Goal: Find specific page/section: Find specific page/section

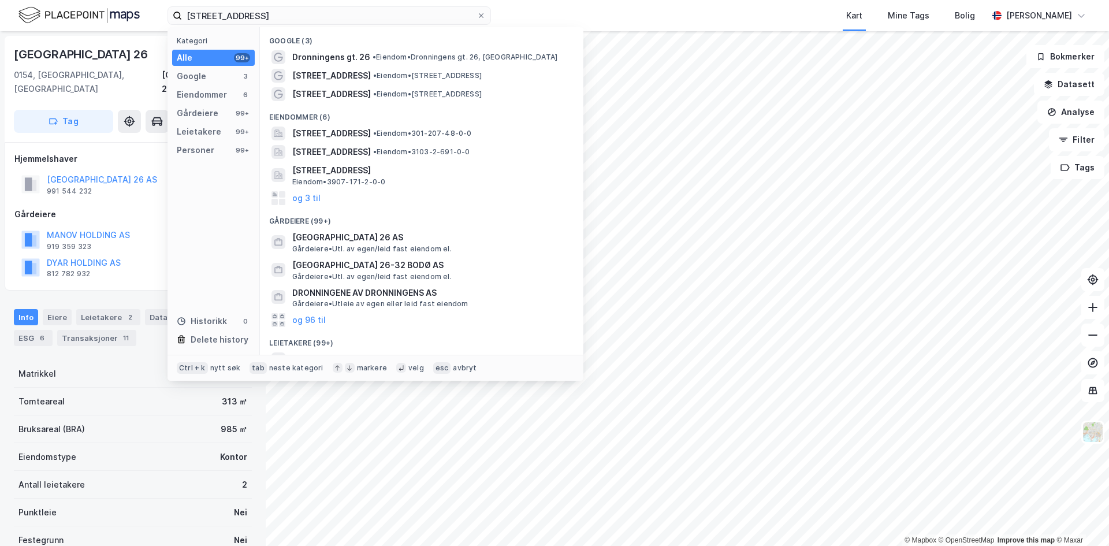
click at [273, 15] on input "[STREET_ADDRESS]" at bounding box center [329, 15] width 295 height 17
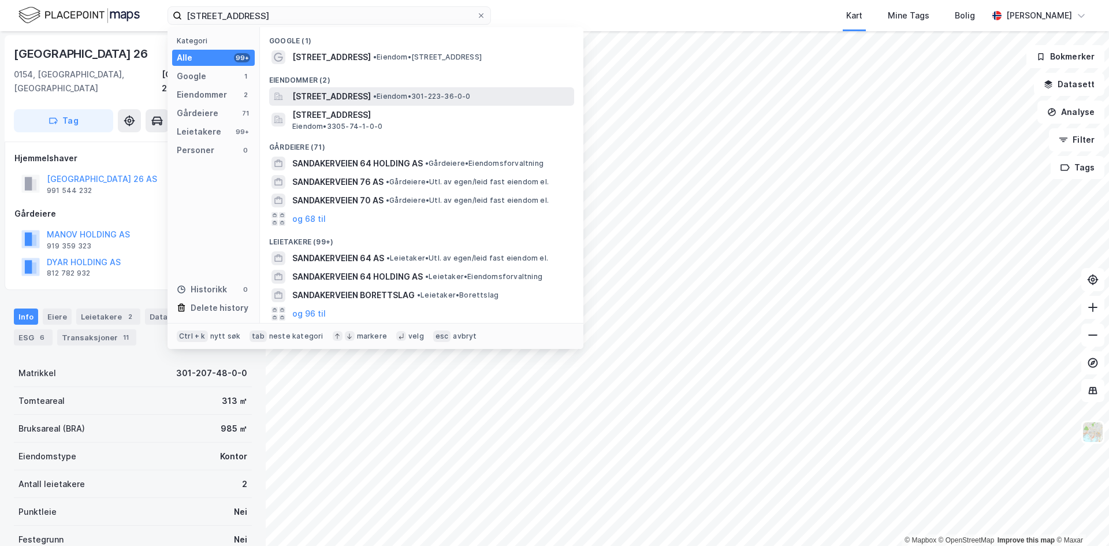
type input "[STREET_ADDRESS]"
click at [361, 97] on span "[STREET_ADDRESS]" at bounding box center [331, 97] width 79 height 14
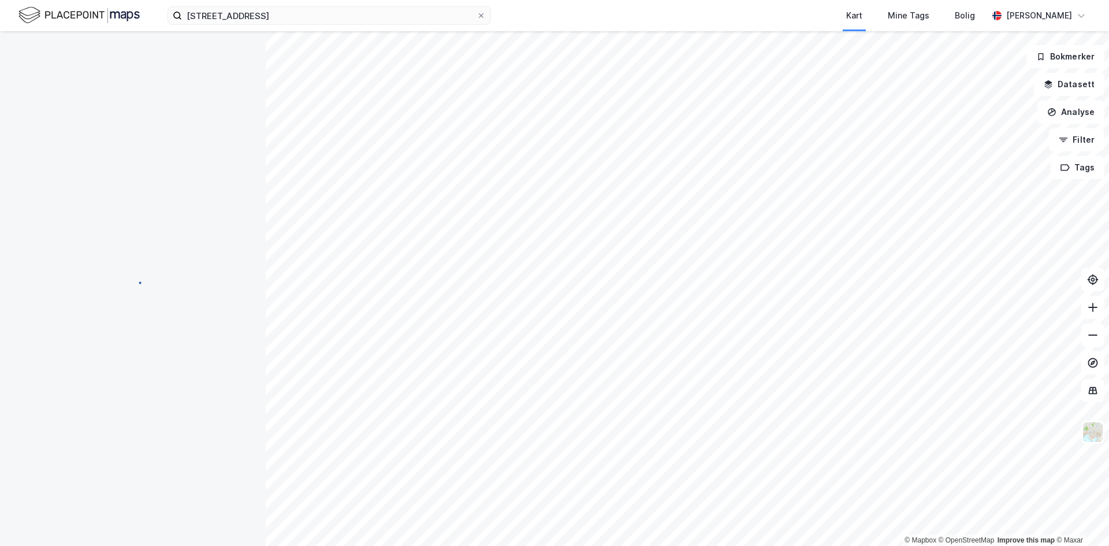
scroll to position [1, 0]
